Goal: Task Accomplishment & Management: Manage account settings

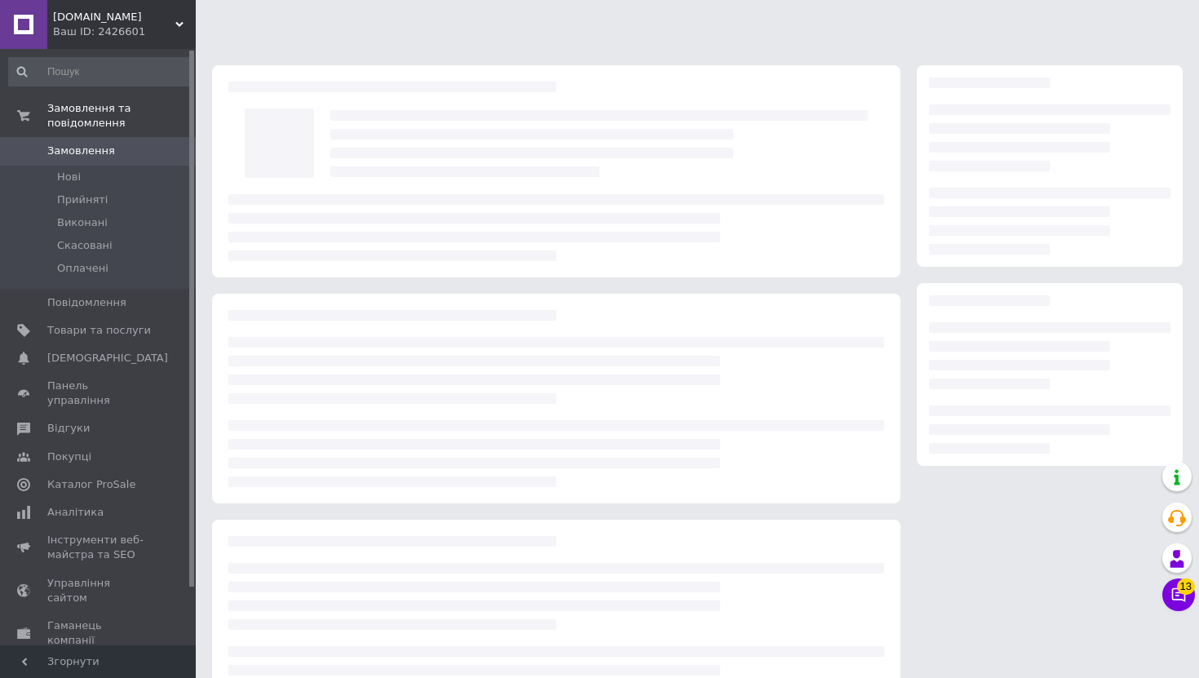
scroll to position [68, 0]
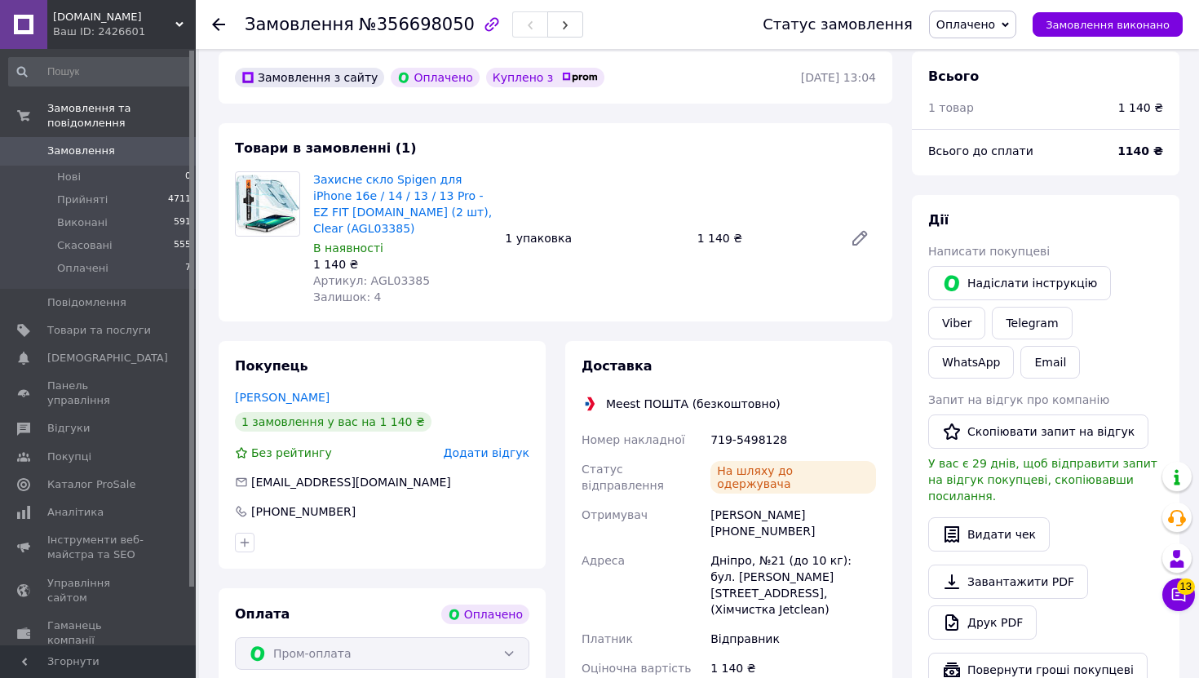
click at [77, 150] on span "Замовлення" at bounding box center [81, 151] width 68 height 15
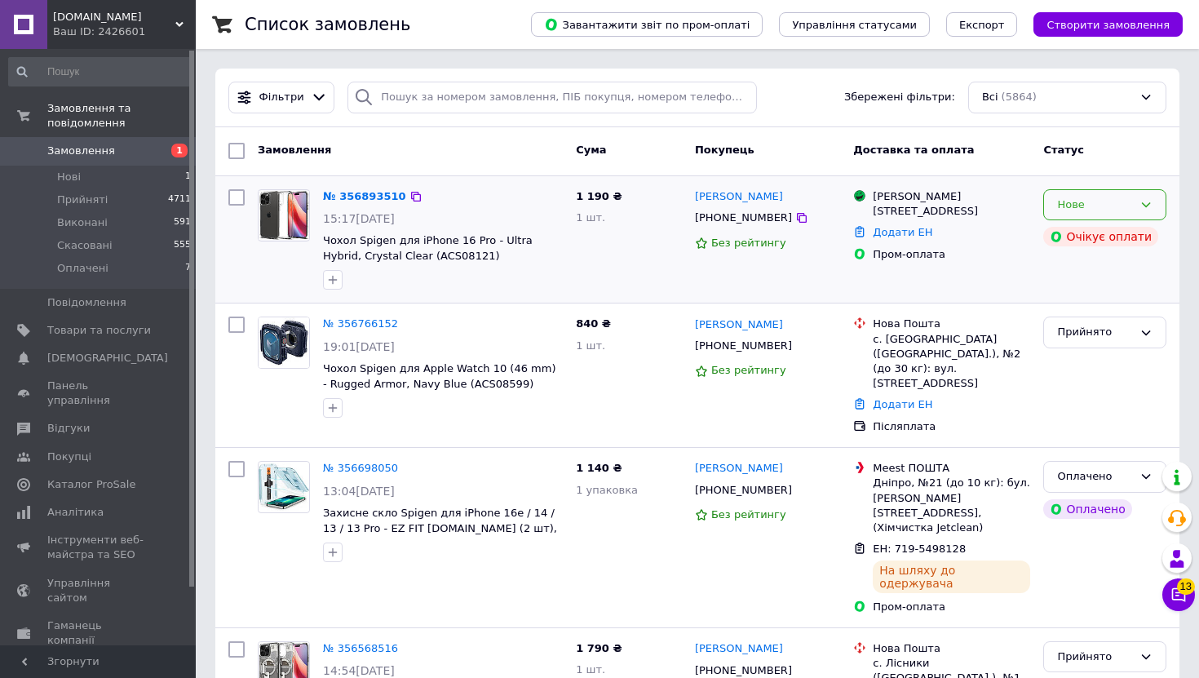
click at [1084, 206] on div "Нове" at bounding box center [1095, 205] width 76 height 17
click at [1081, 235] on li "Прийнято" at bounding box center [1105, 239] width 122 height 30
click at [352, 193] on link "№ 356893510" at bounding box center [360, 196] width 75 height 12
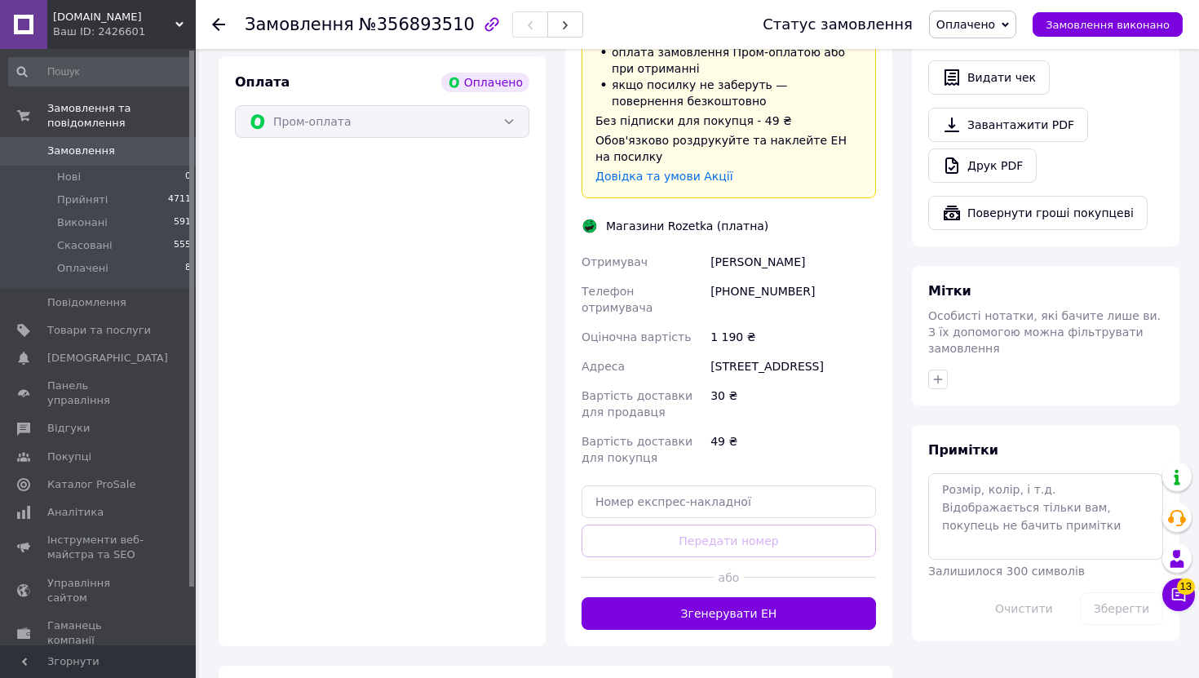
scroll to position [561, 0]
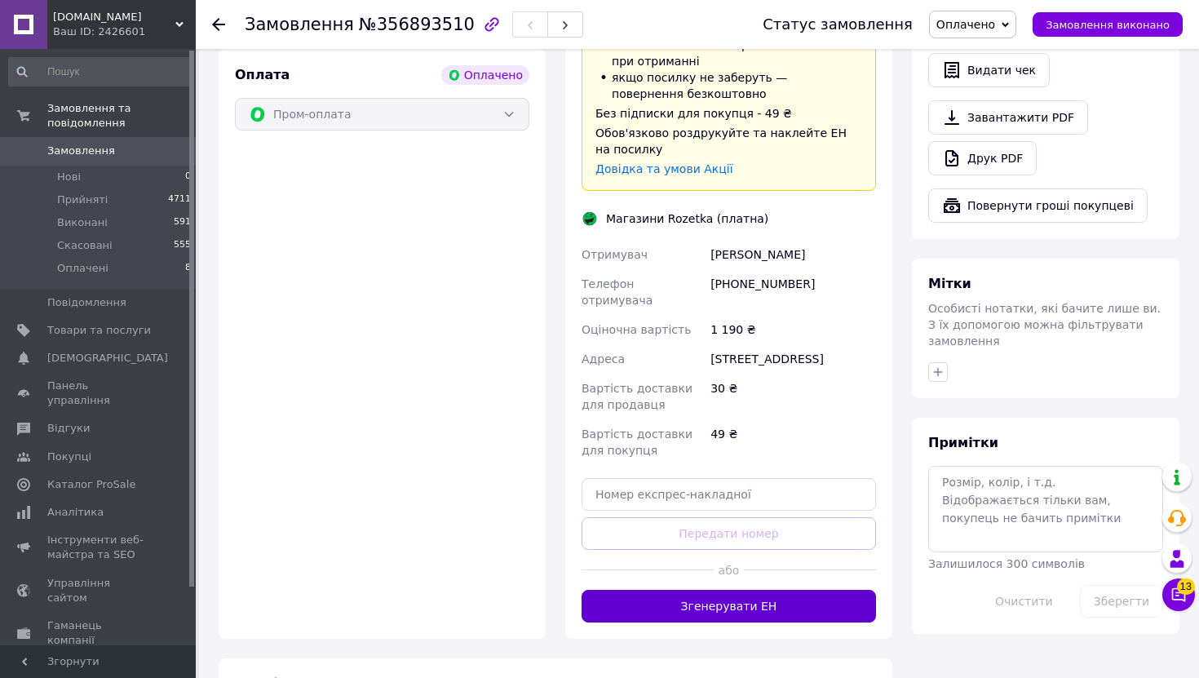
click at [685, 590] on button "Згенерувати ЕН" at bounding box center [729, 606] width 294 height 33
